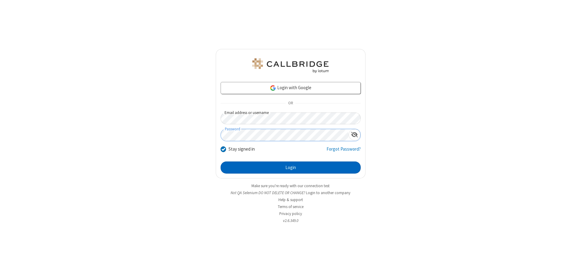
click at [291, 168] on button "Login" at bounding box center [291, 168] width 140 height 12
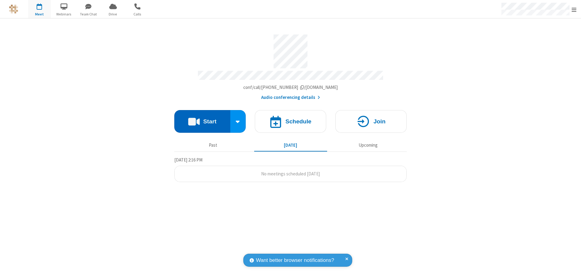
click at [202, 119] on button "Start" at bounding box center [202, 121] width 56 height 23
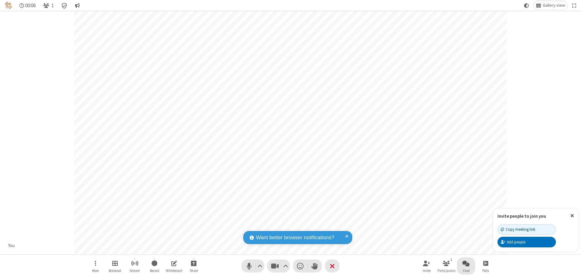
click at [466, 263] on span "Open chat" at bounding box center [466, 264] width 7 height 8
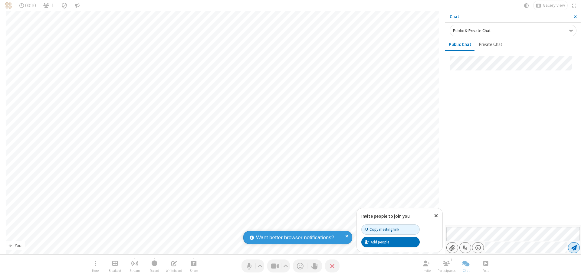
click at [574, 248] on span "Send message" at bounding box center [574, 248] width 5 height 6
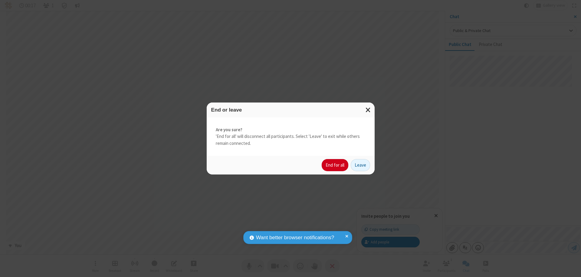
click at [335, 165] on button "End for all" at bounding box center [335, 165] width 27 height 12
